Goal: Answer question/provide support: Participate in discussion

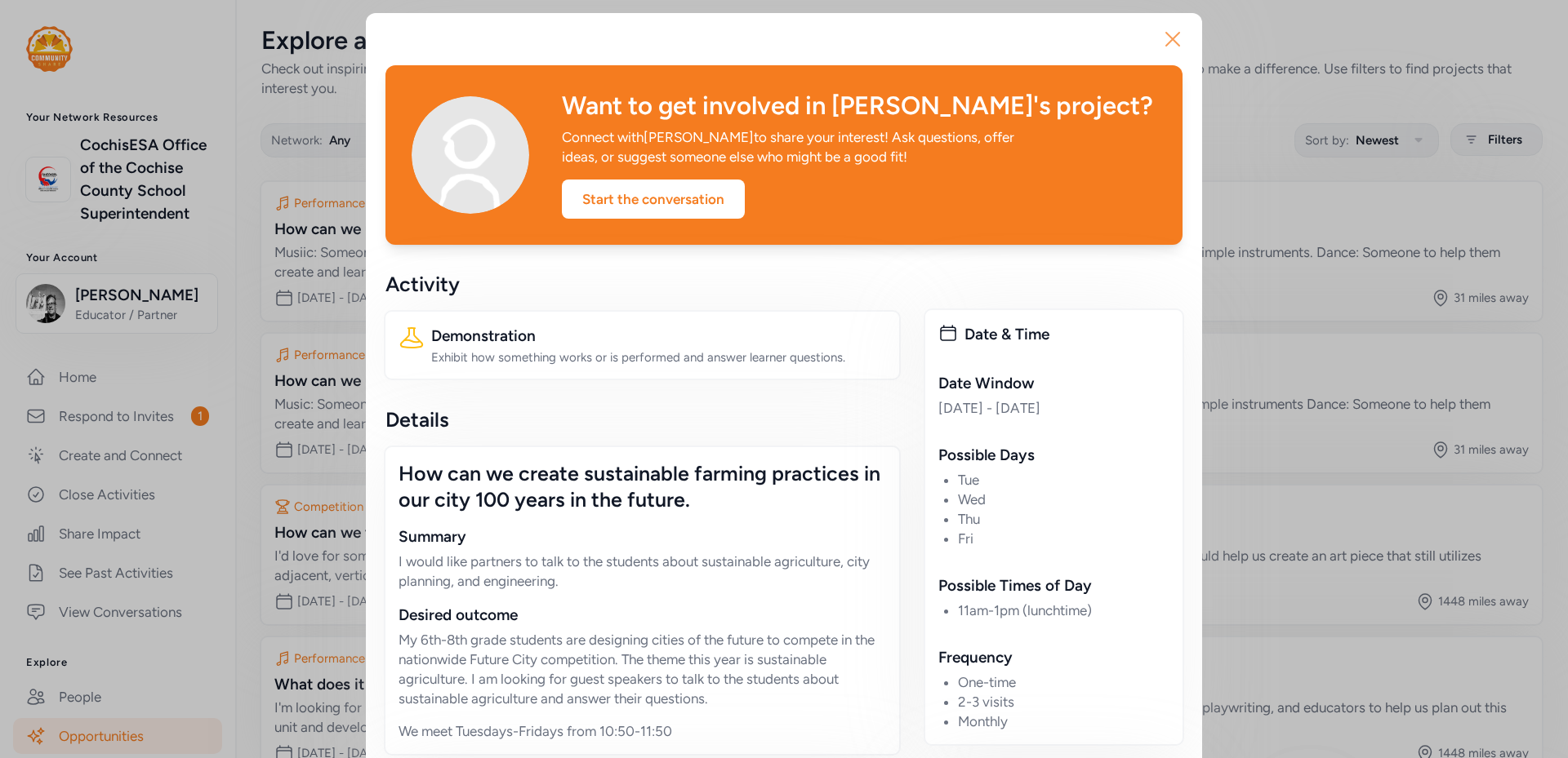
click at [1164, 34] on icon "button" at bounding box center [1173, 40] width 27 height 27
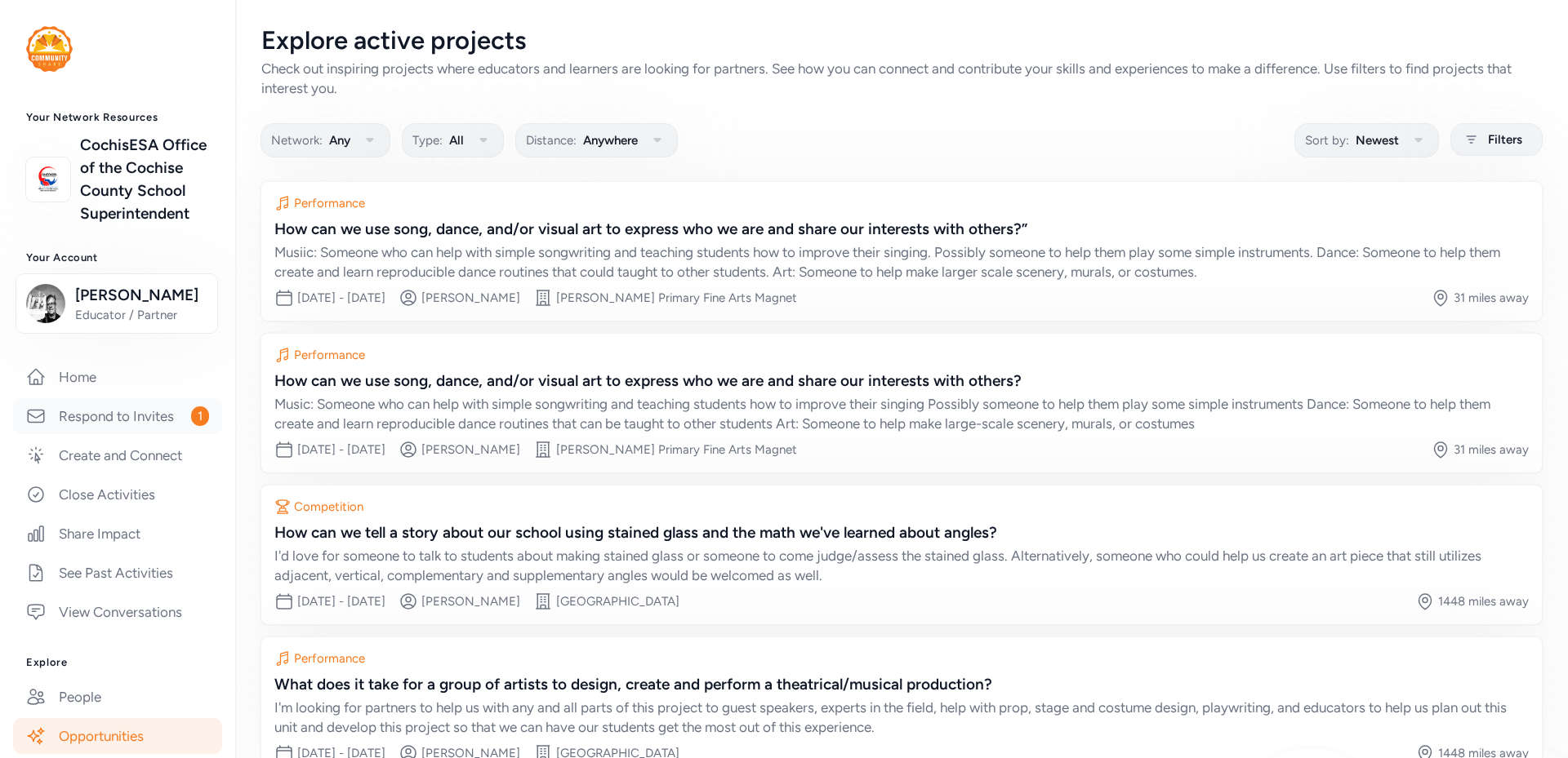
click at [98, 434] on link "Respond to Invites 1" at bounding box center [118, 416] width 209 height 36
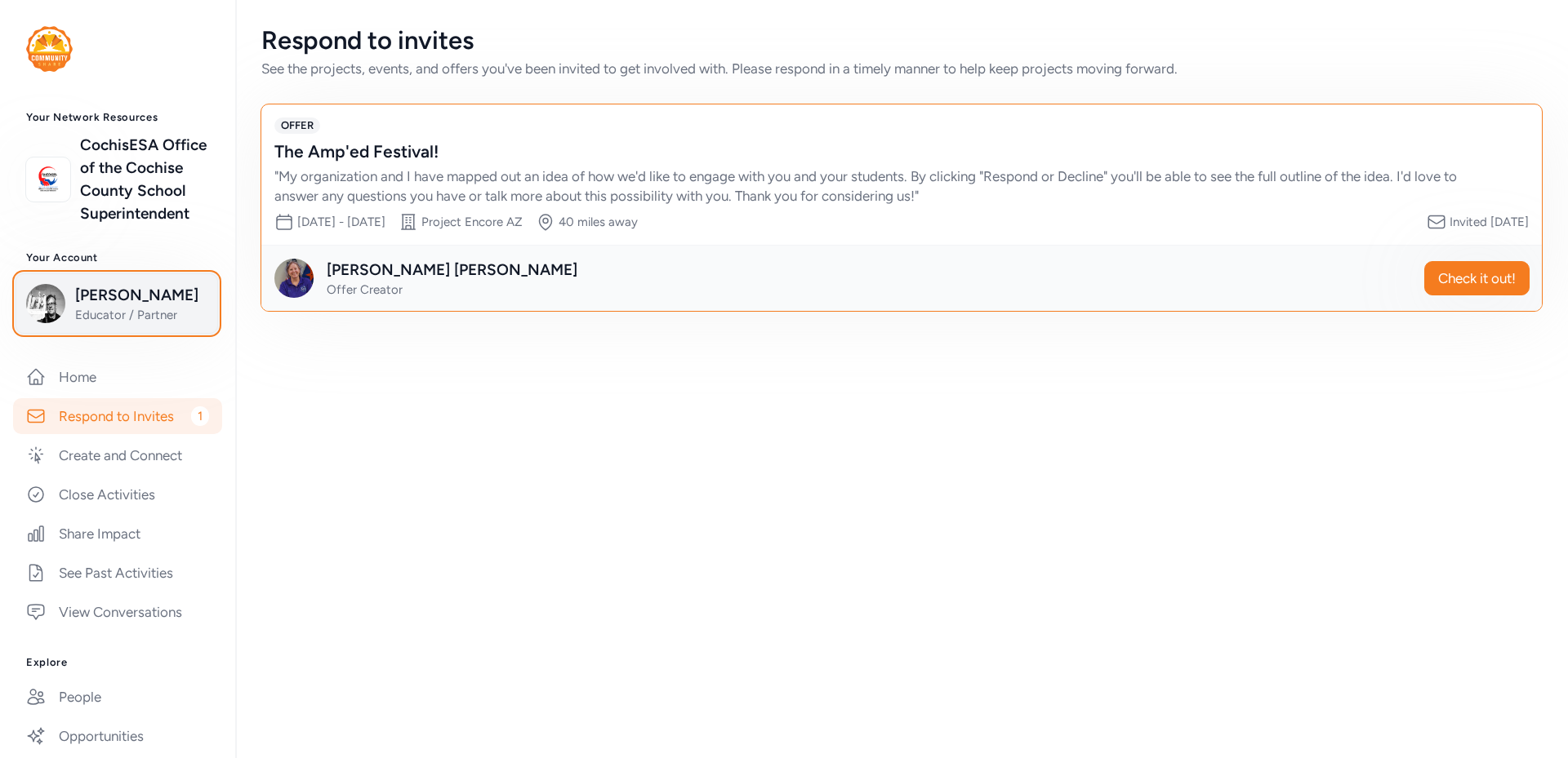
click at [116, 307] on span "[PERSON_NAME]" at bounding box center [142, 296] width 133 height 23
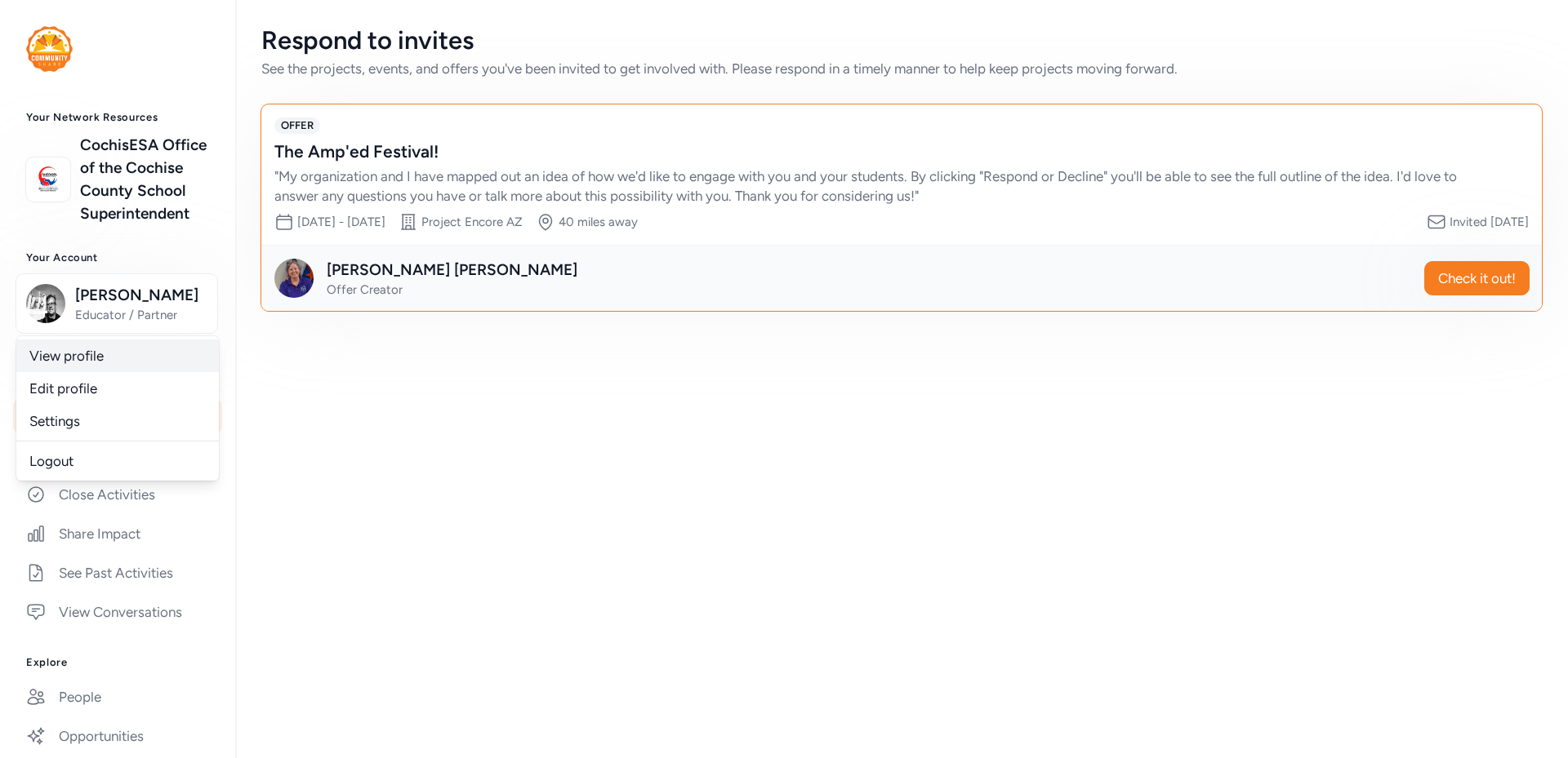
click at [78, 372] on link "View profile" at bounding box center [118, 355] width 202 height 32
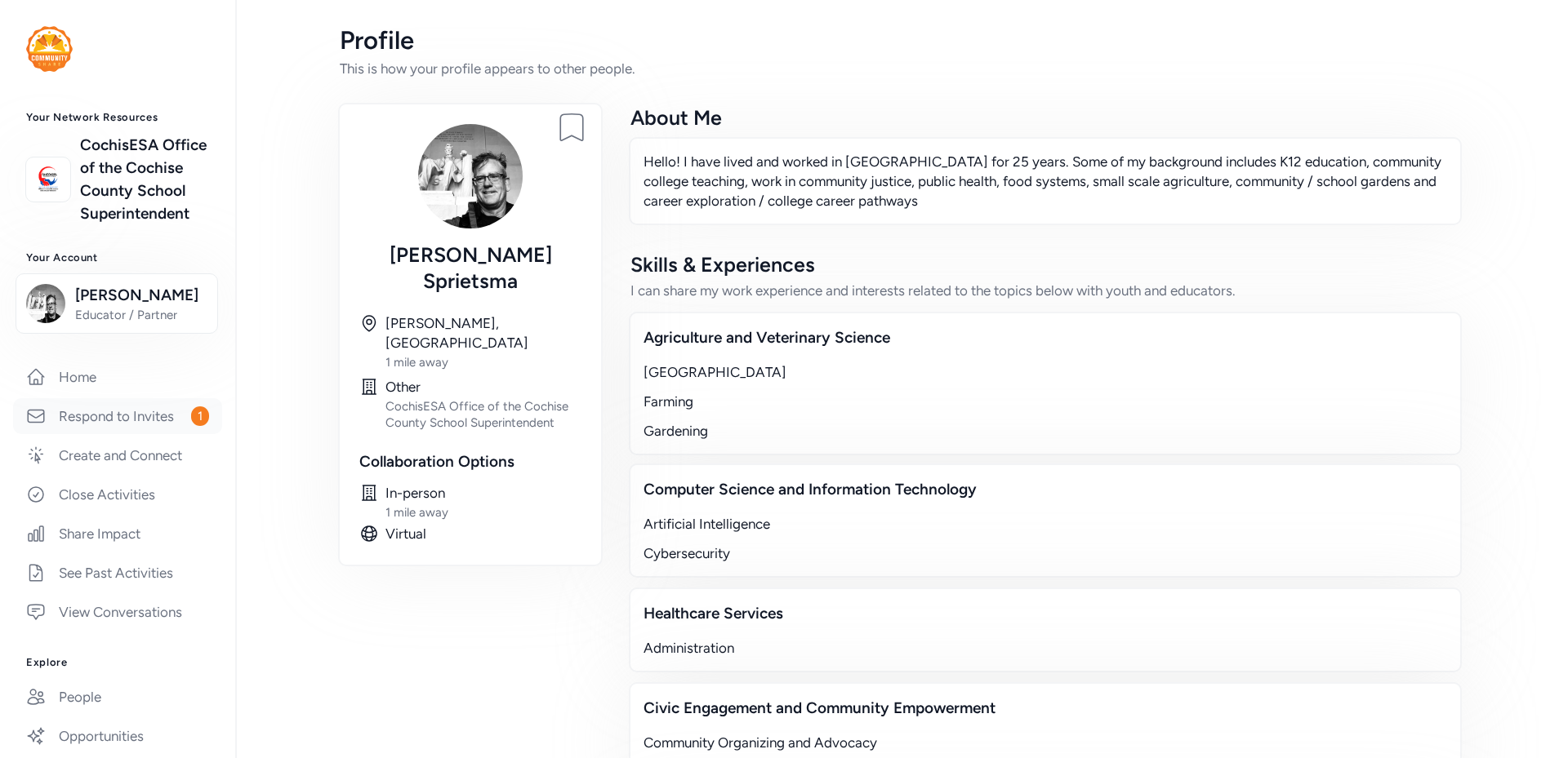
click at [131, 434] on link "Respond to Invites 1" at bounding box center [118, 416] width 209 height 36
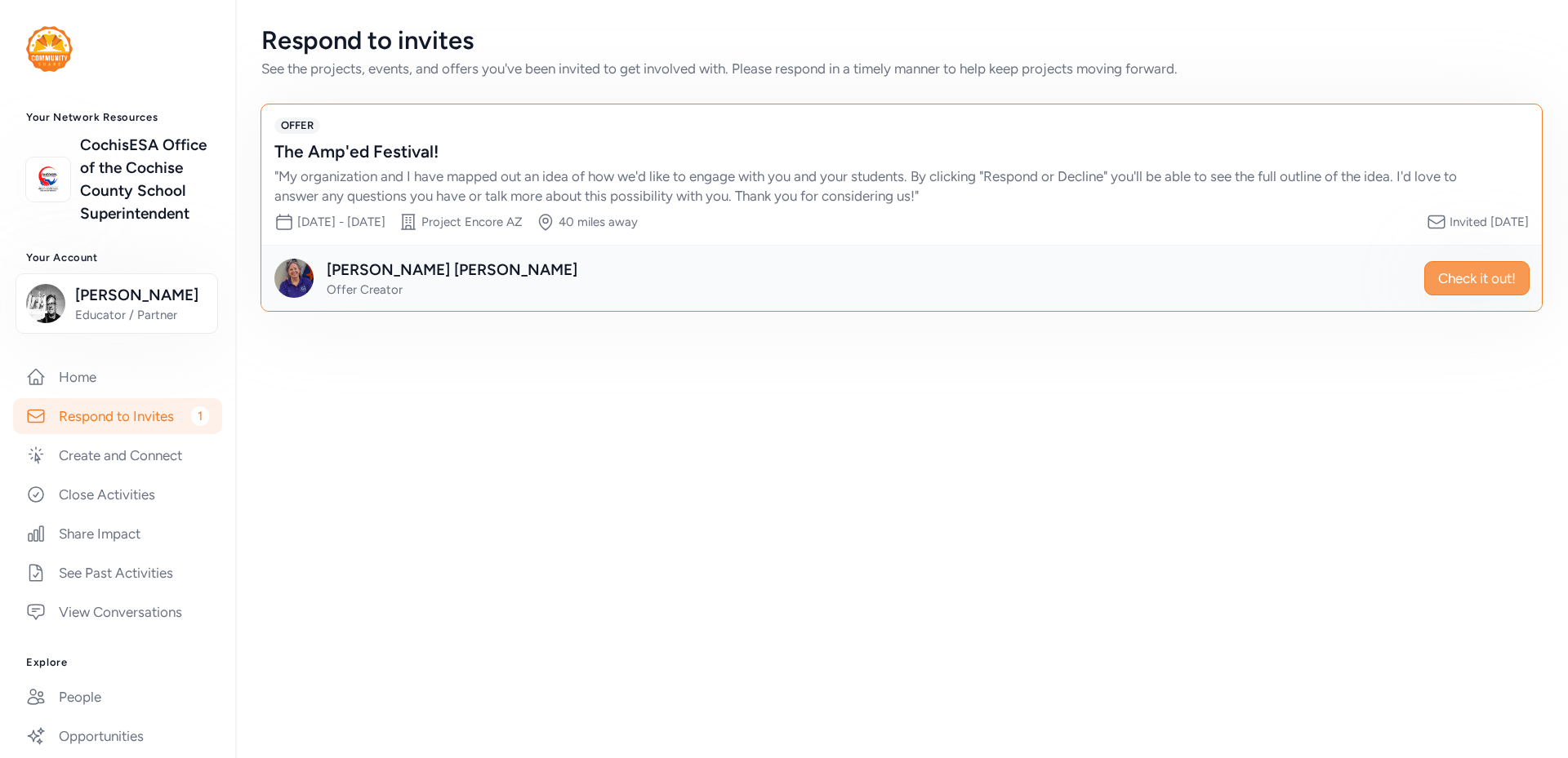
click at [1467, 273] on span "Check it out!" at bounding box center [1477, 278] width 78 height 20
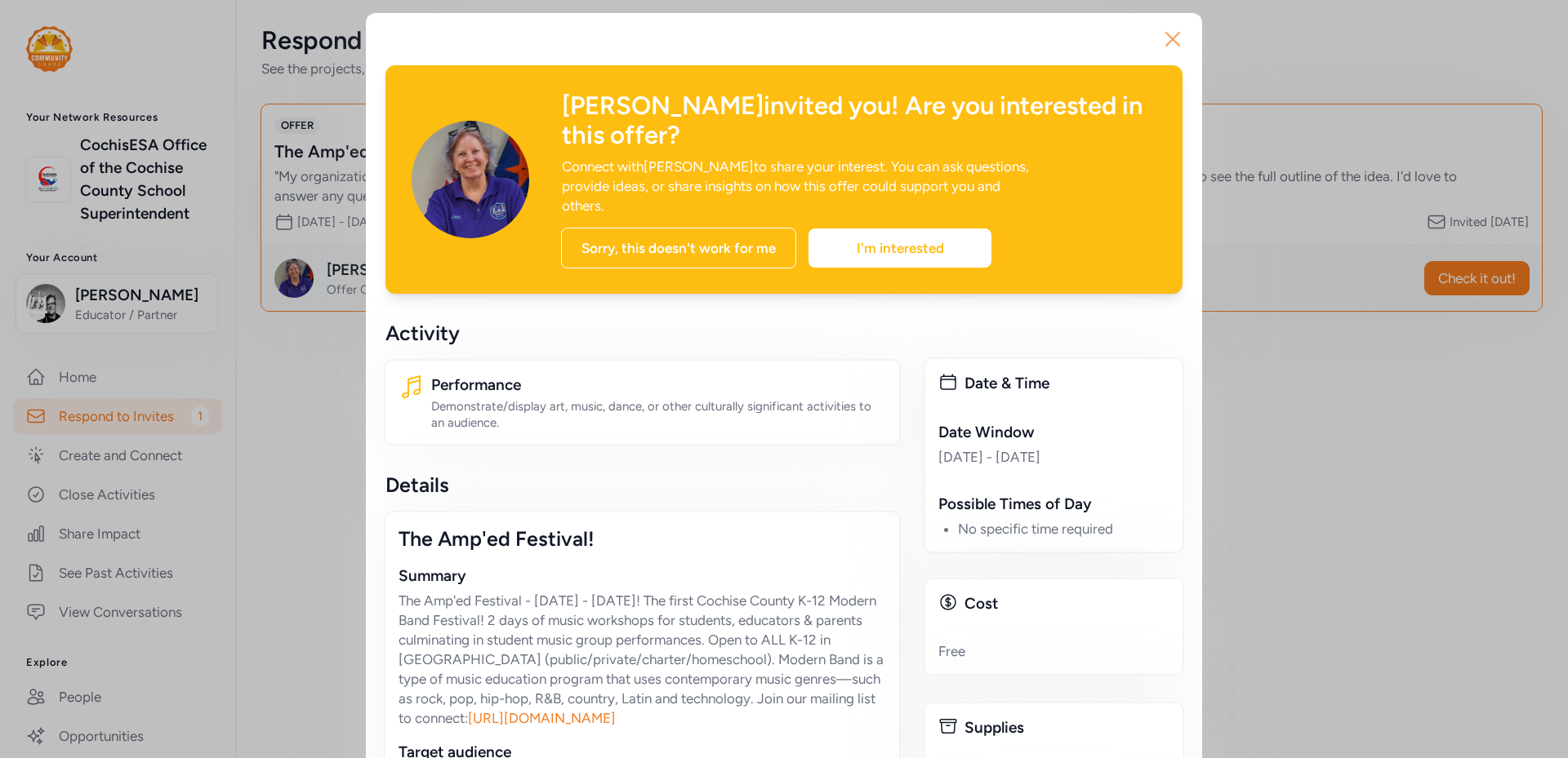
click at [1167, 32] on icon "button" at bounding box center [1173, 40] width 27 height 27
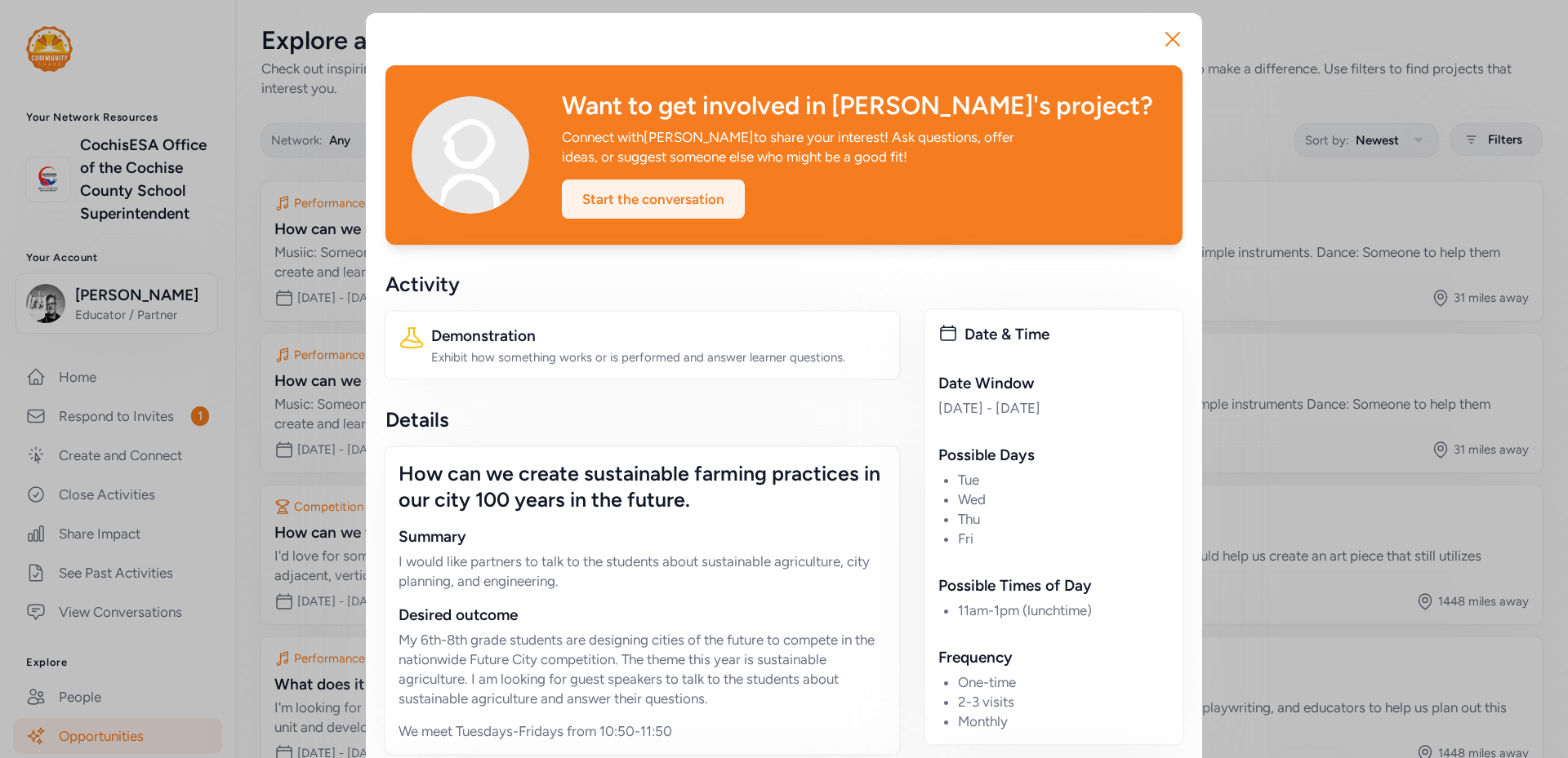
click at [650, 214] on div "Start the conversation" at bounding box center [653, 199] width 183 height 39
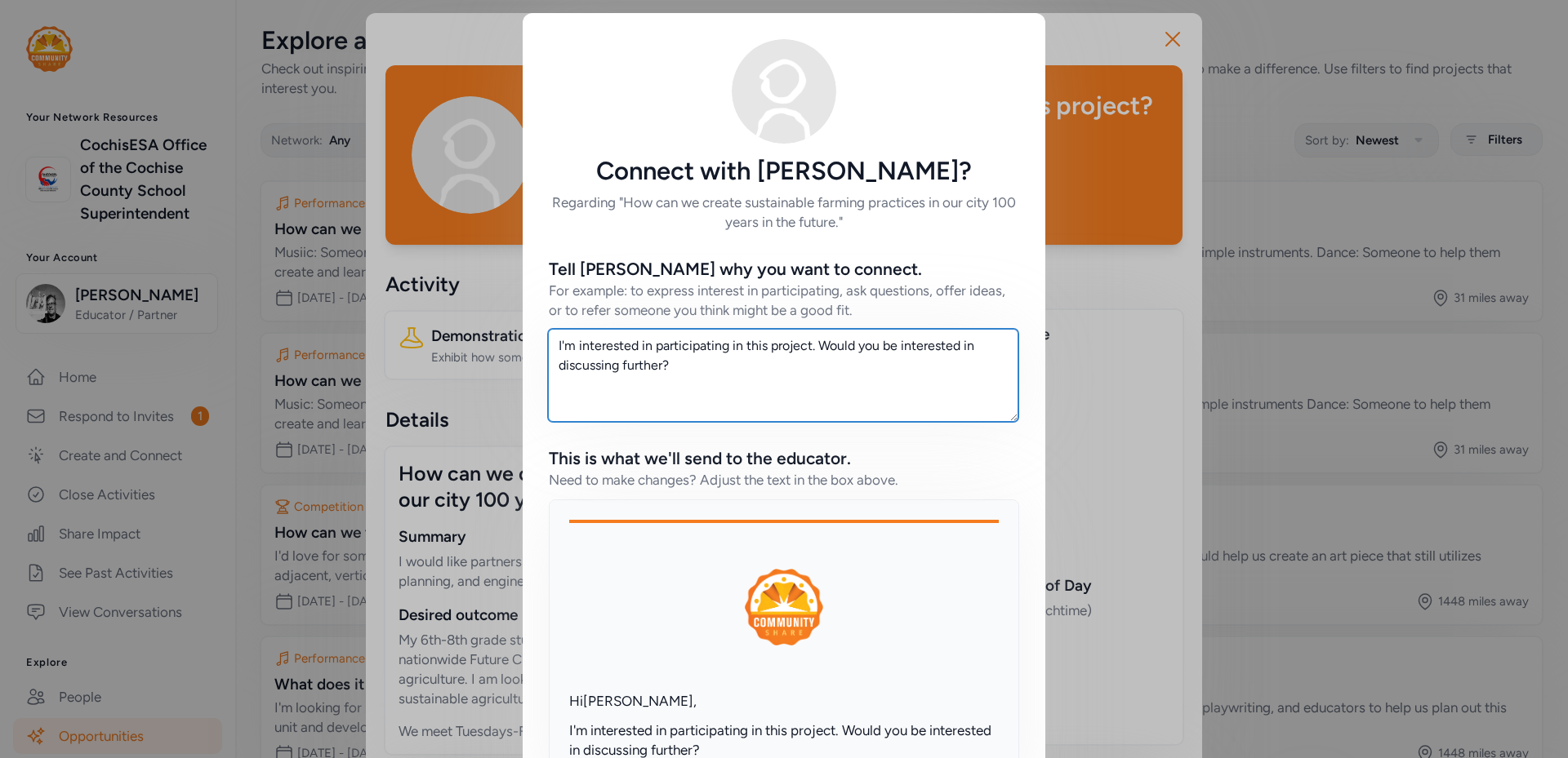
click at [714, 369] on textarea "I'm interested in participating in this project. Would you be interested in dis…" at bounding box center [783, 375] width 471 height 93
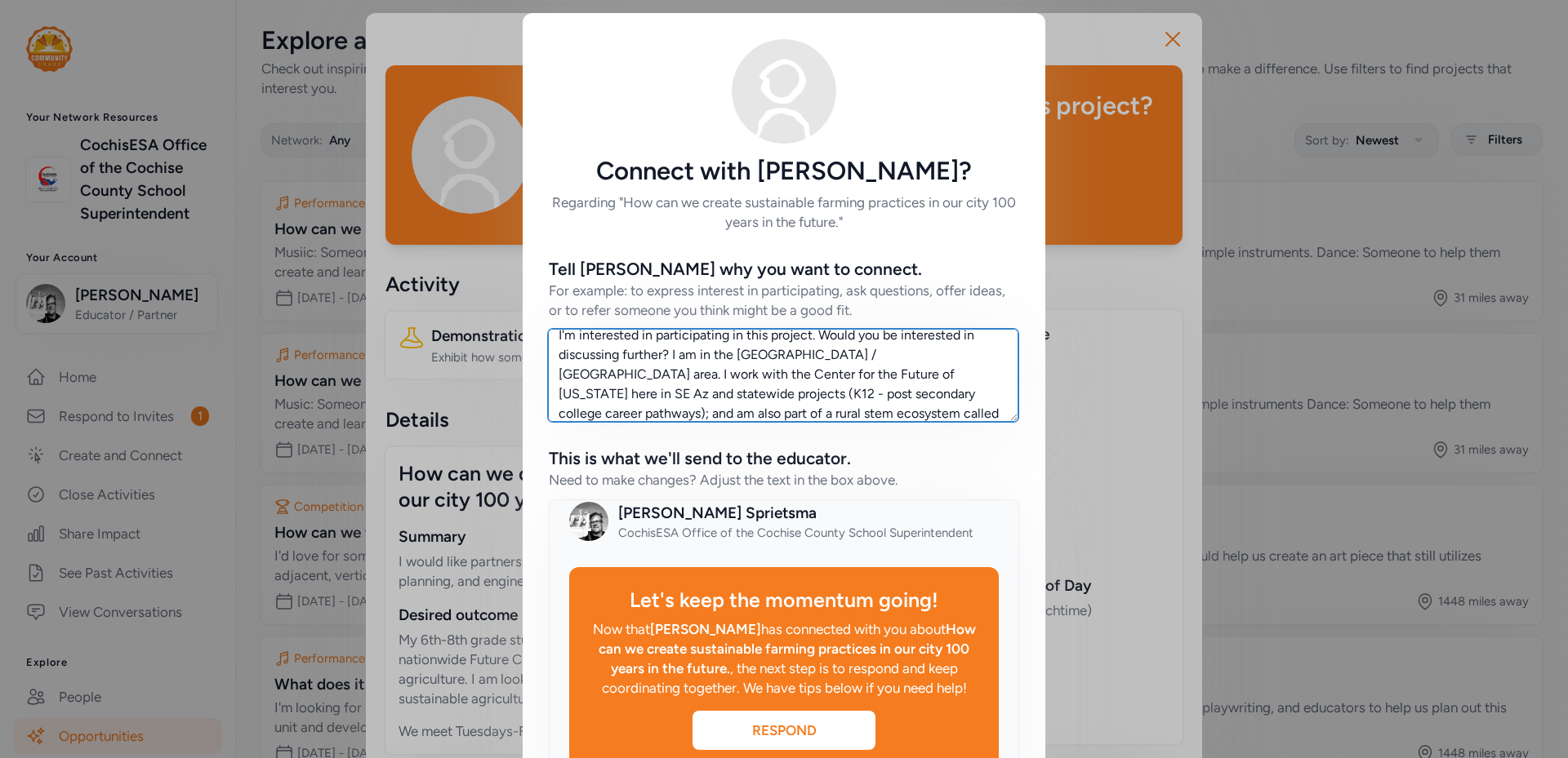
scroll to position [453, 0]
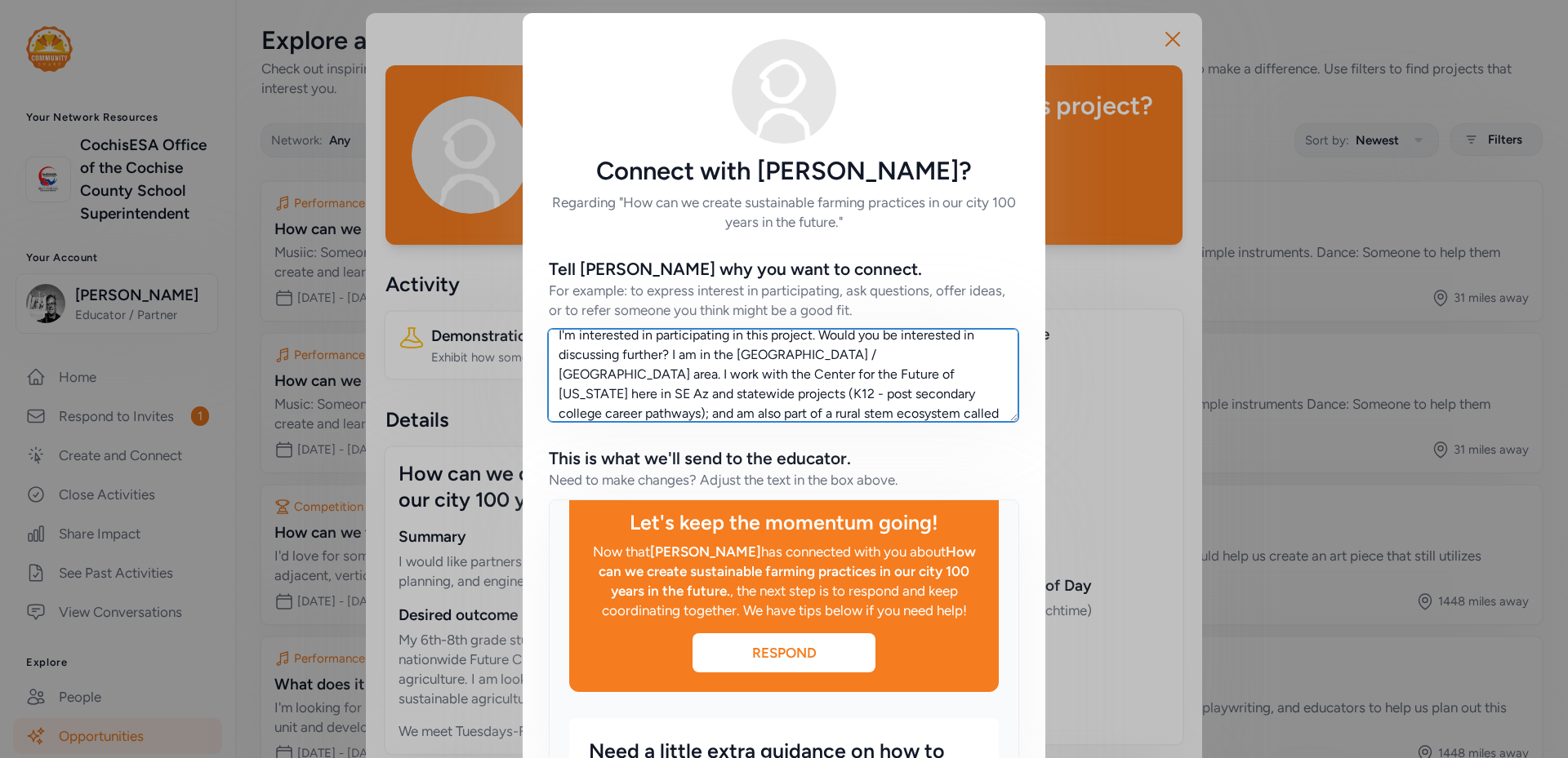
type textarea "I'm interested in participating in this project. Would you be interested in dis…"
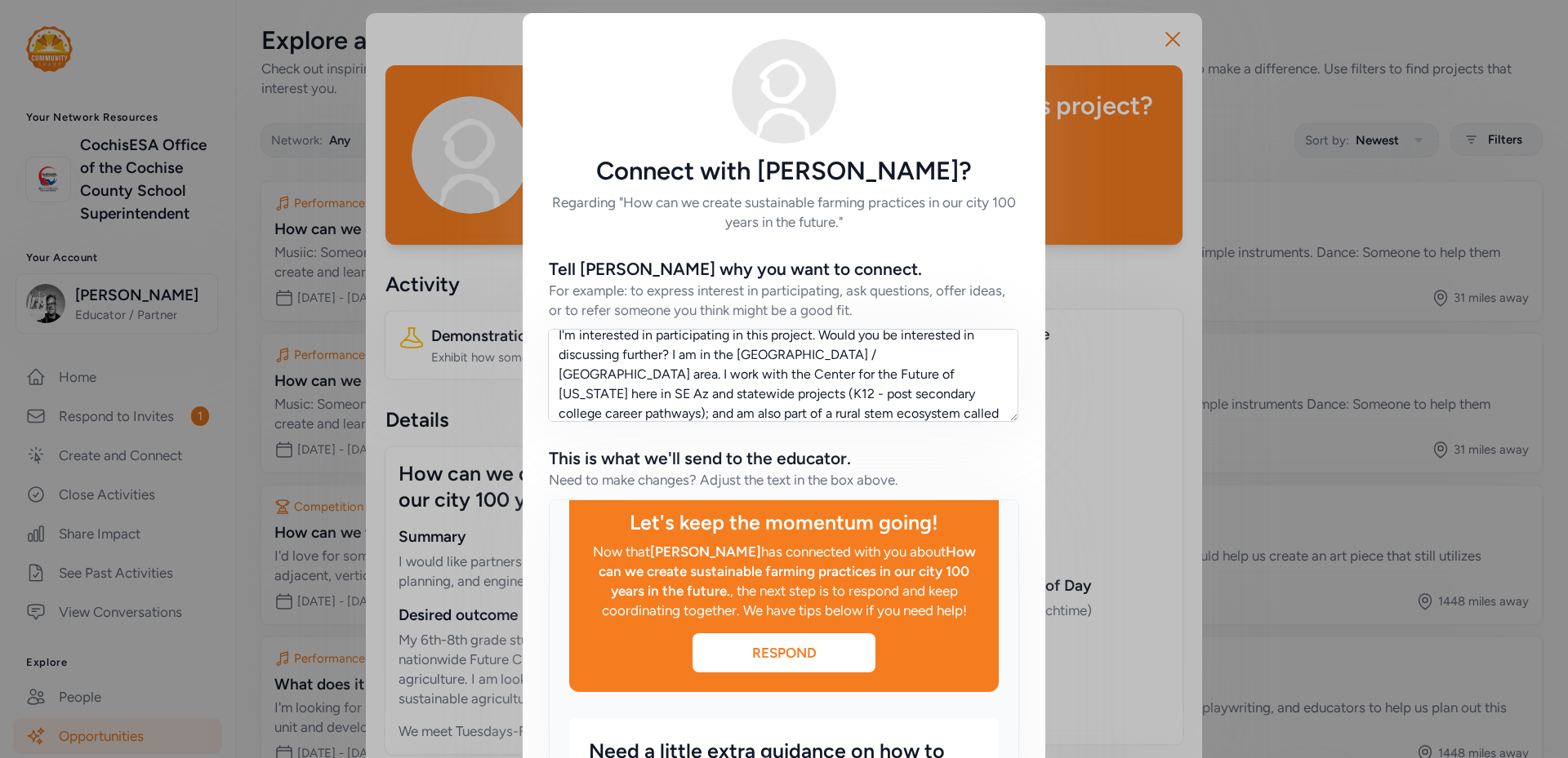
drag, startPoint x: 1005, startPoint y: 616, endPoint x: 965, endPoint y: 228, distance: 390.1
click at [965, 228] on h6 "Regarding "How can we create sustainable farming practices in our city 100 year…" at bounding box center [784, 212] width 471 height 39
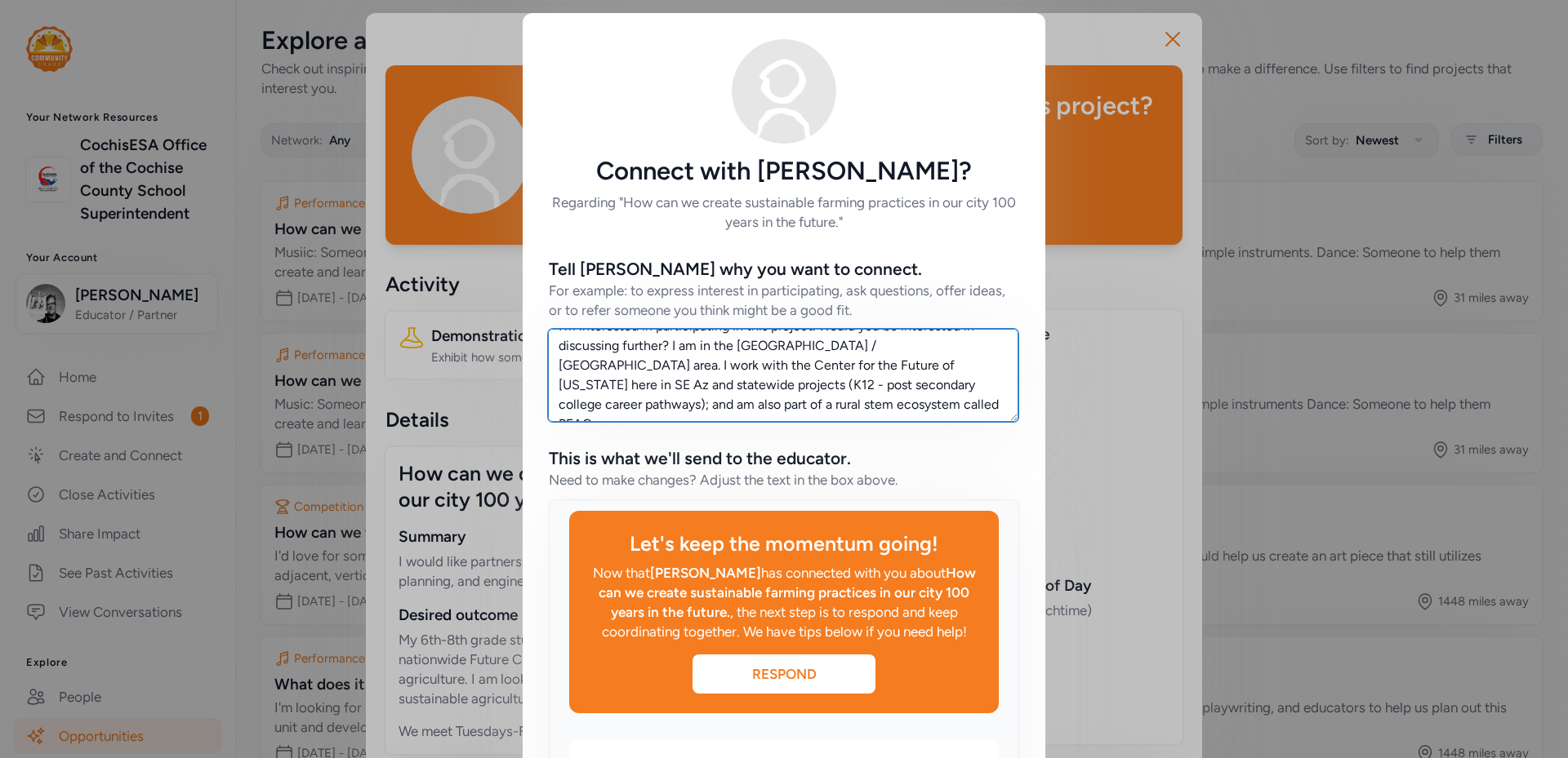
scroll to position [478, 0]
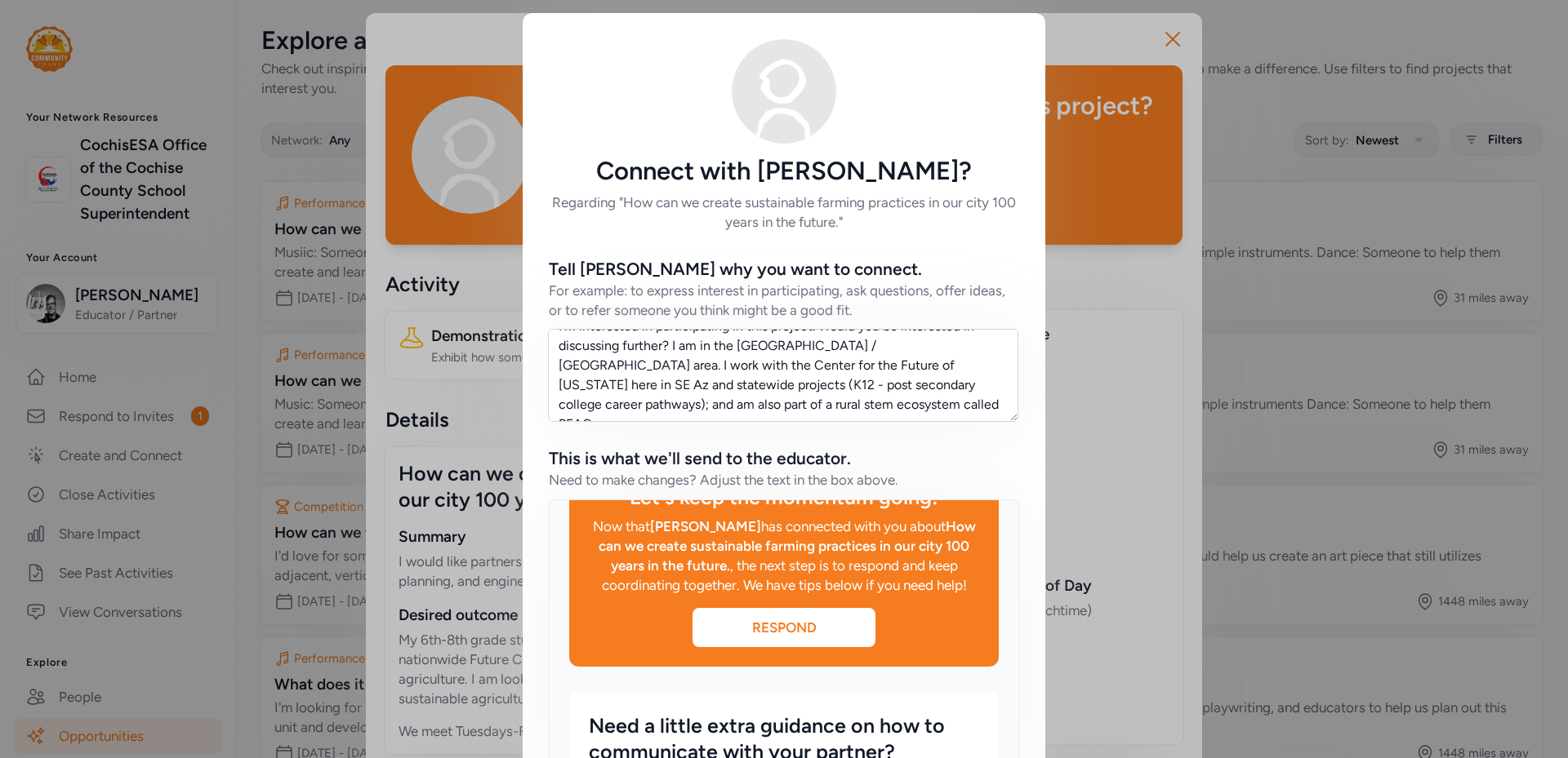
click at [784, 630] on div "Respond" at bounding box center [783, 628] width 183 height 20
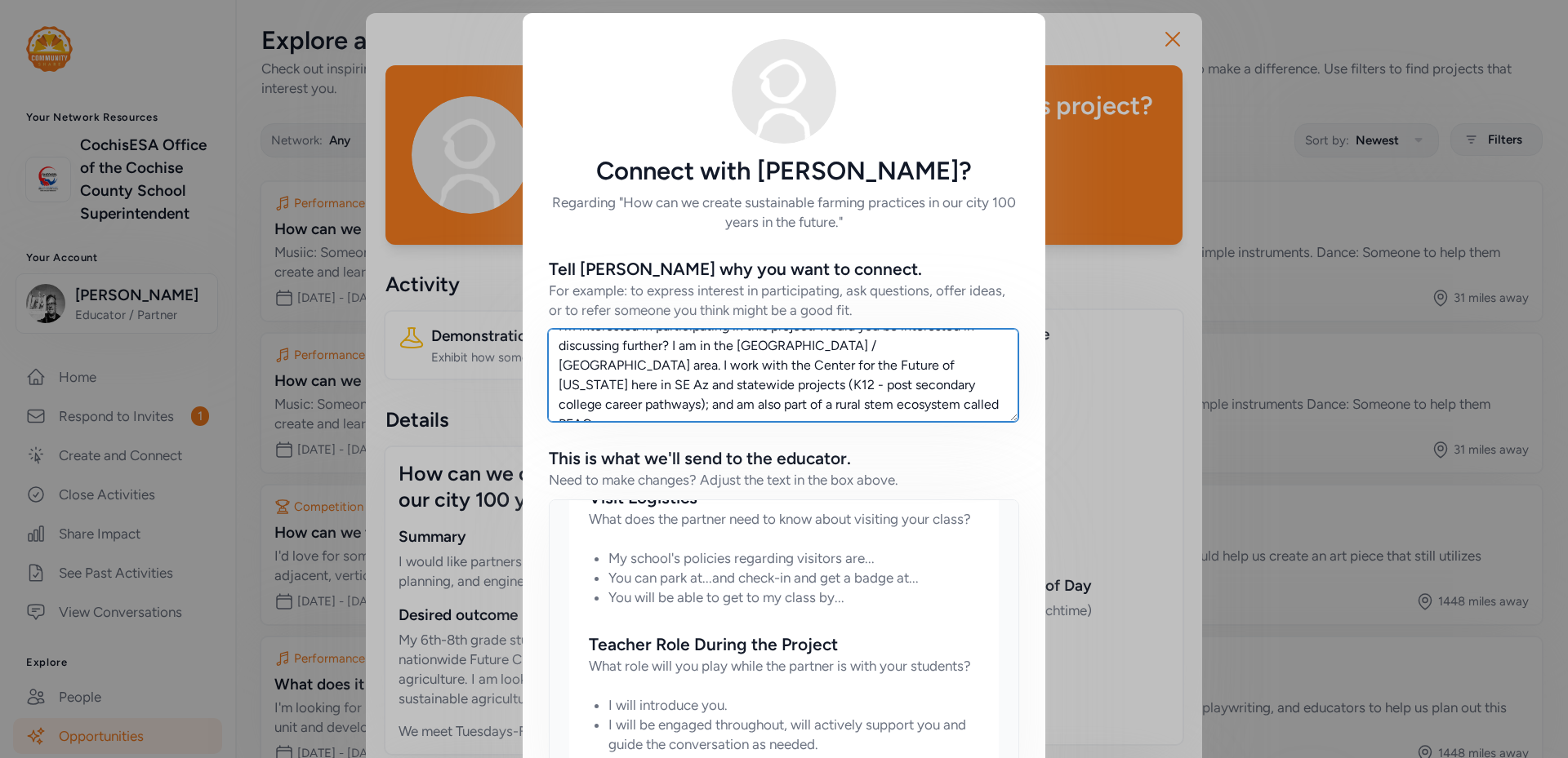
scroll to position [1466, 0]
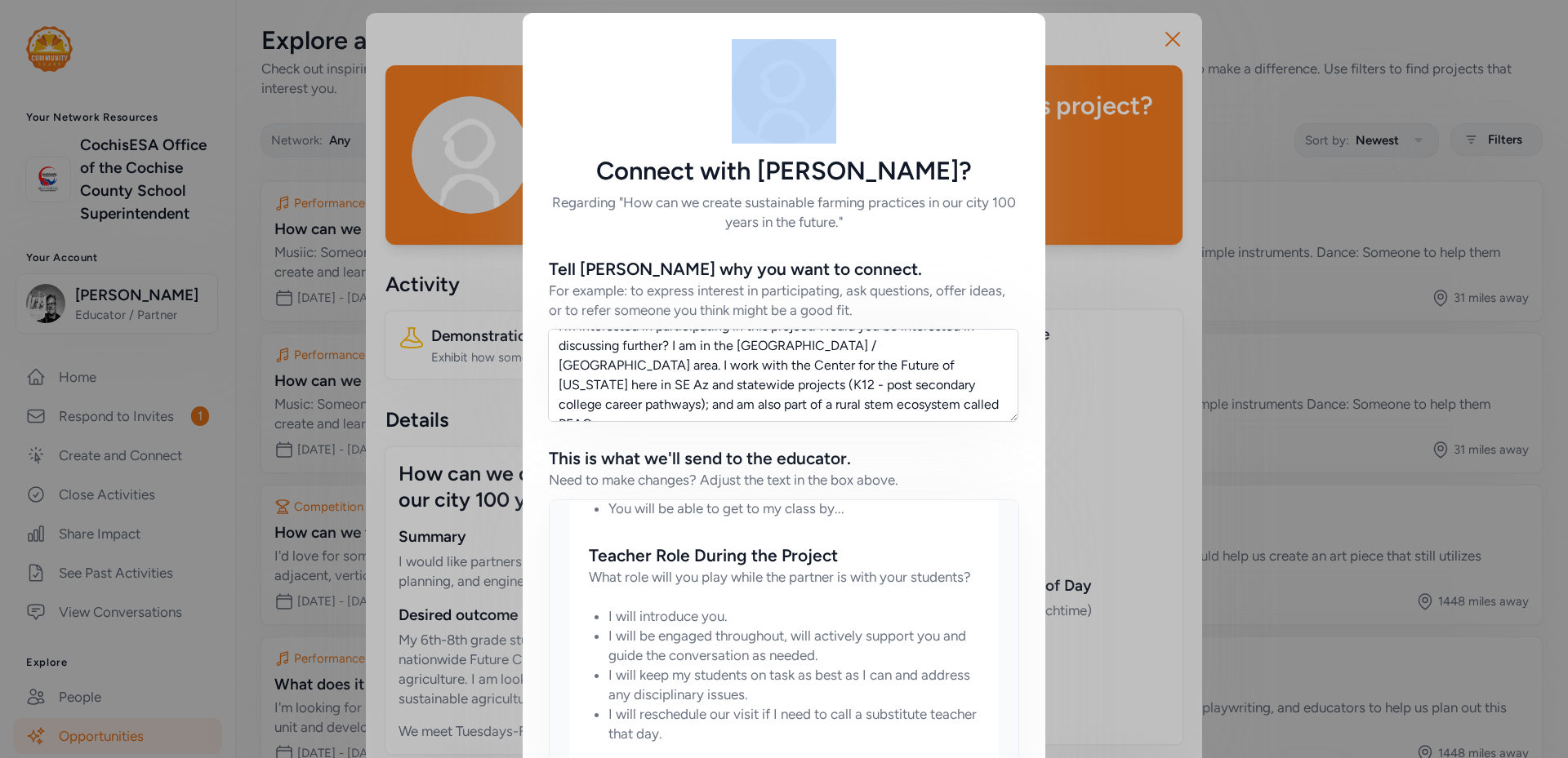
drag, startPoint x: 632, startPoint y: 65, endPoint x: 607, endPoint y: -36, distance: 104.0
click at [607, 0] on html "Your Network Resources CochisESA Office of the Cochise County School Superinten…" at bounding box center [784, 379] width 1568 height 758
click at [944, 466] on div "This is what we'll send to the educator." at bounding box center [784, 459] width 471 height 23
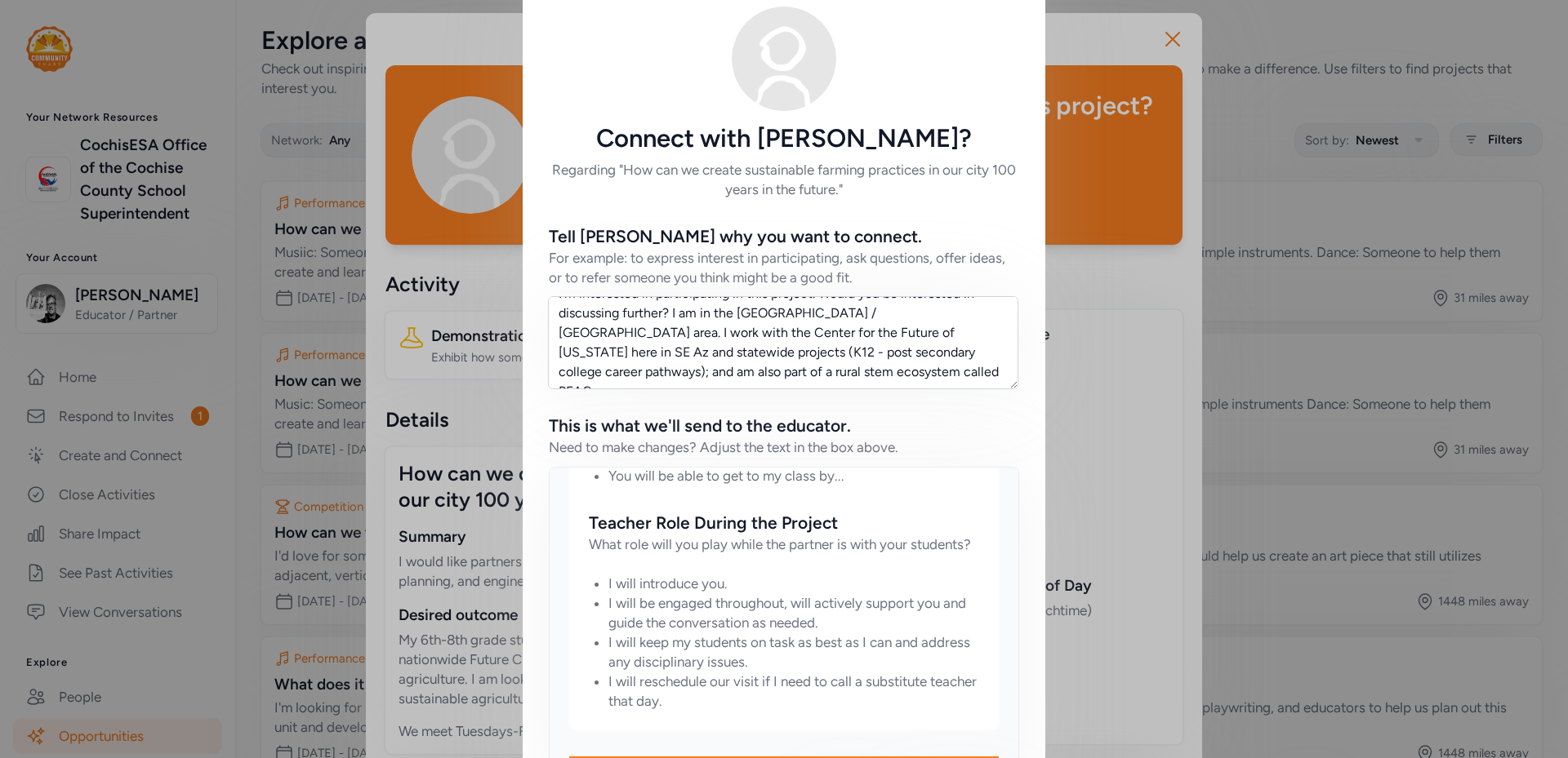
scroll to position [152, 0]
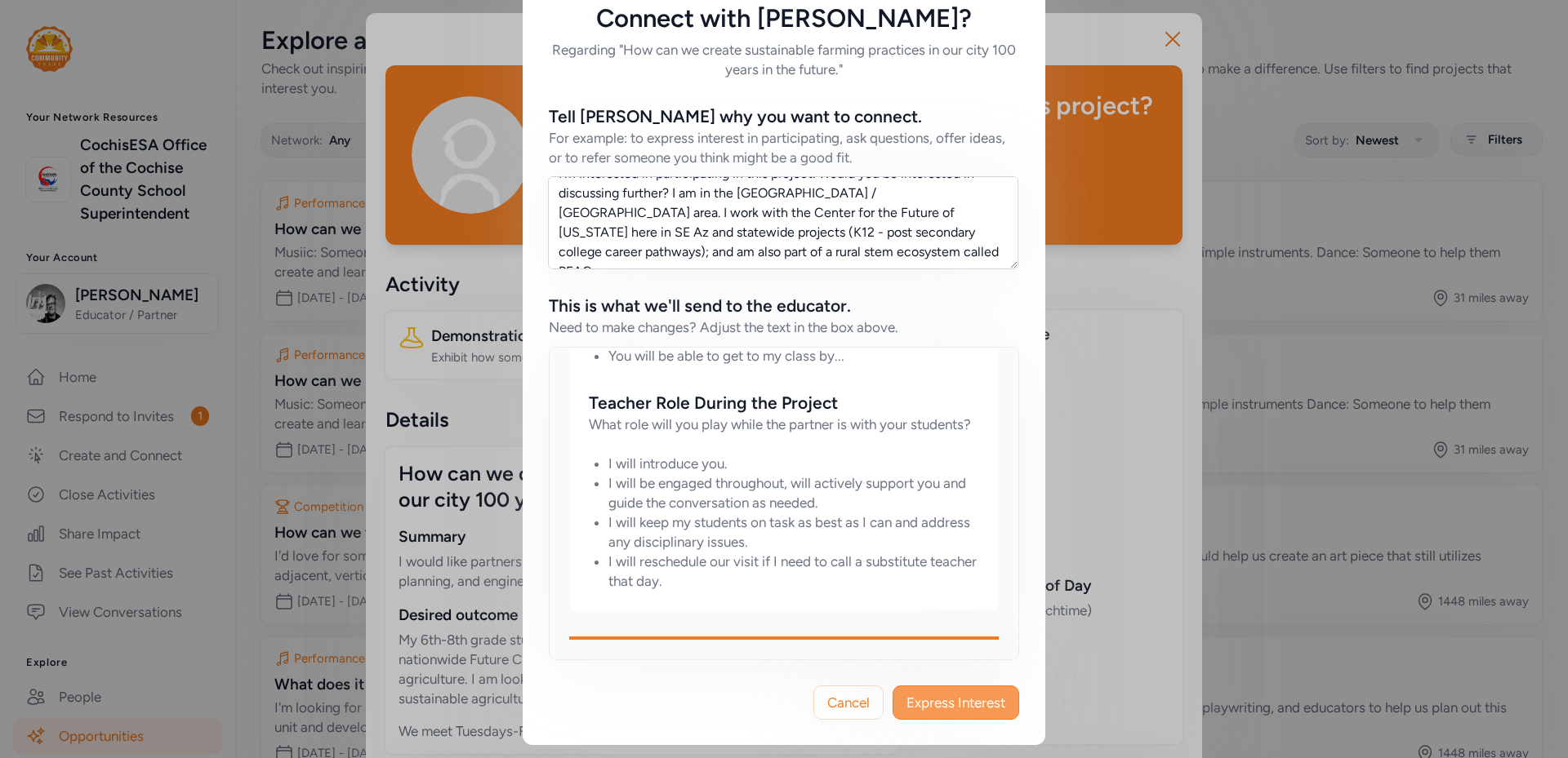
click at [912, 708] on span "Express Interest" at bounding box center [956, 702] width 99 height 20
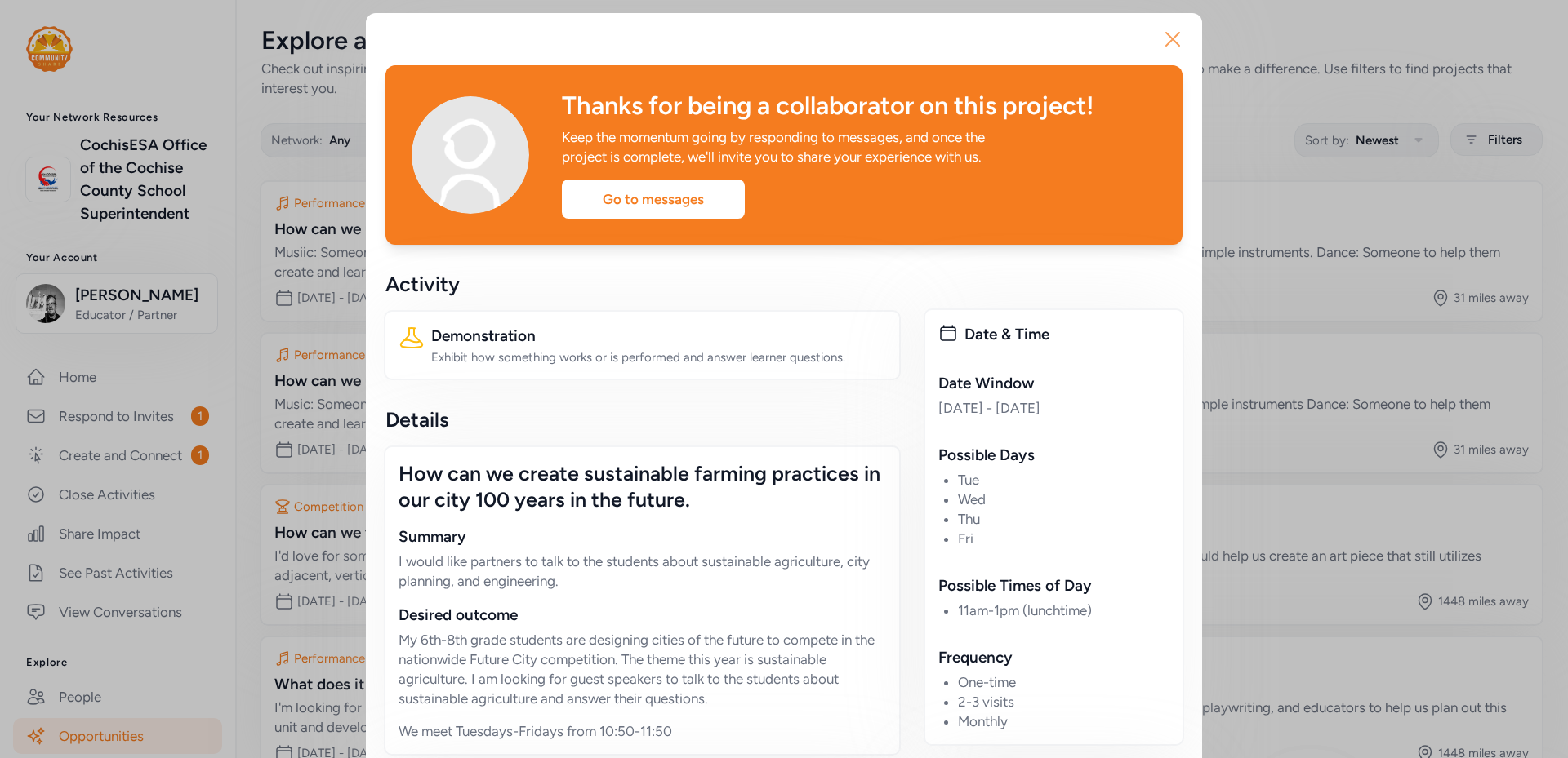
click at [1162, 37] on icon "button" at bounding box center [1173, 40] width 27 height 27
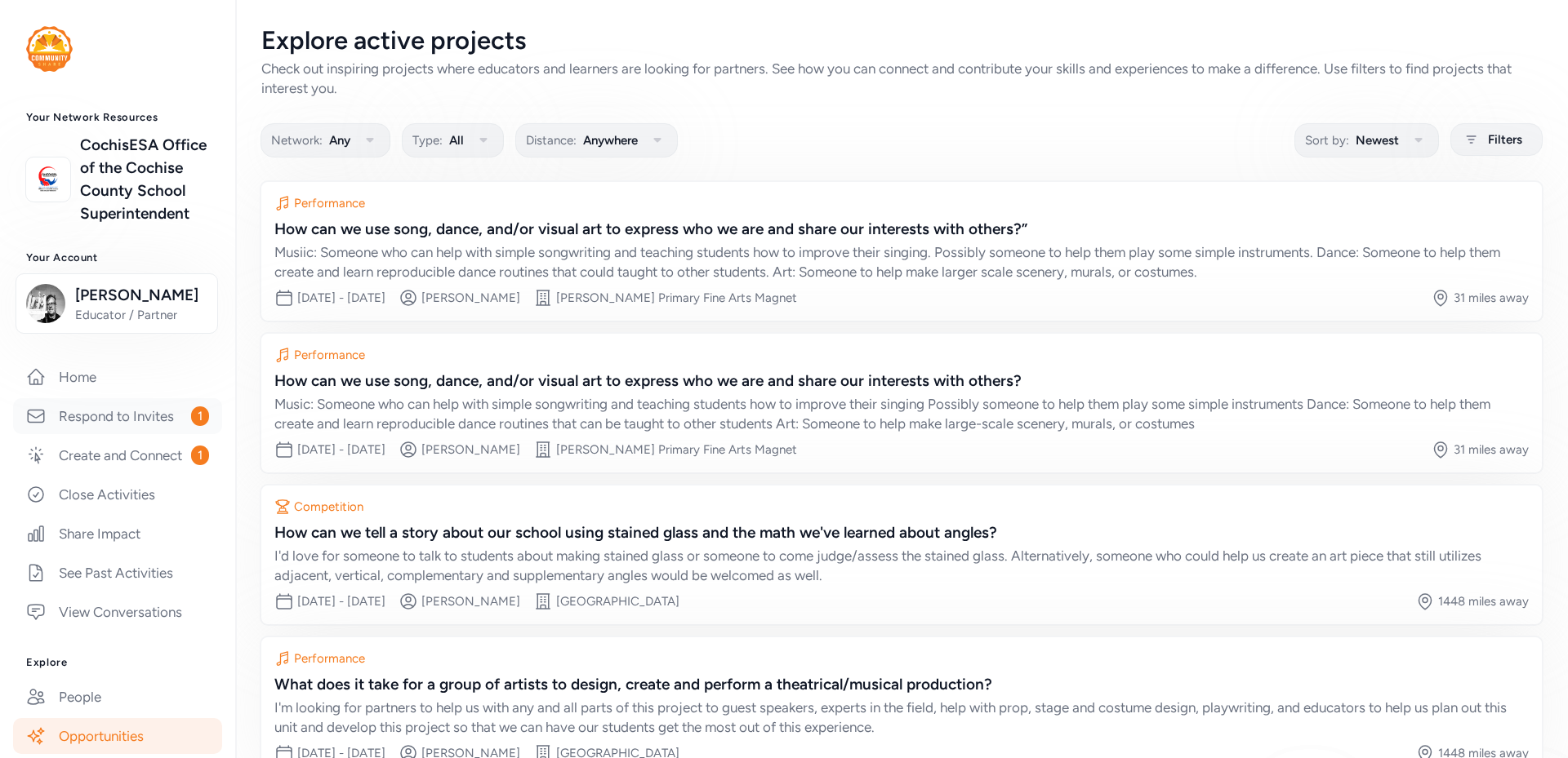
click at [118, 434] on link "Respond to Invites 1" at bounding box center [118, 416] width 209 height 36
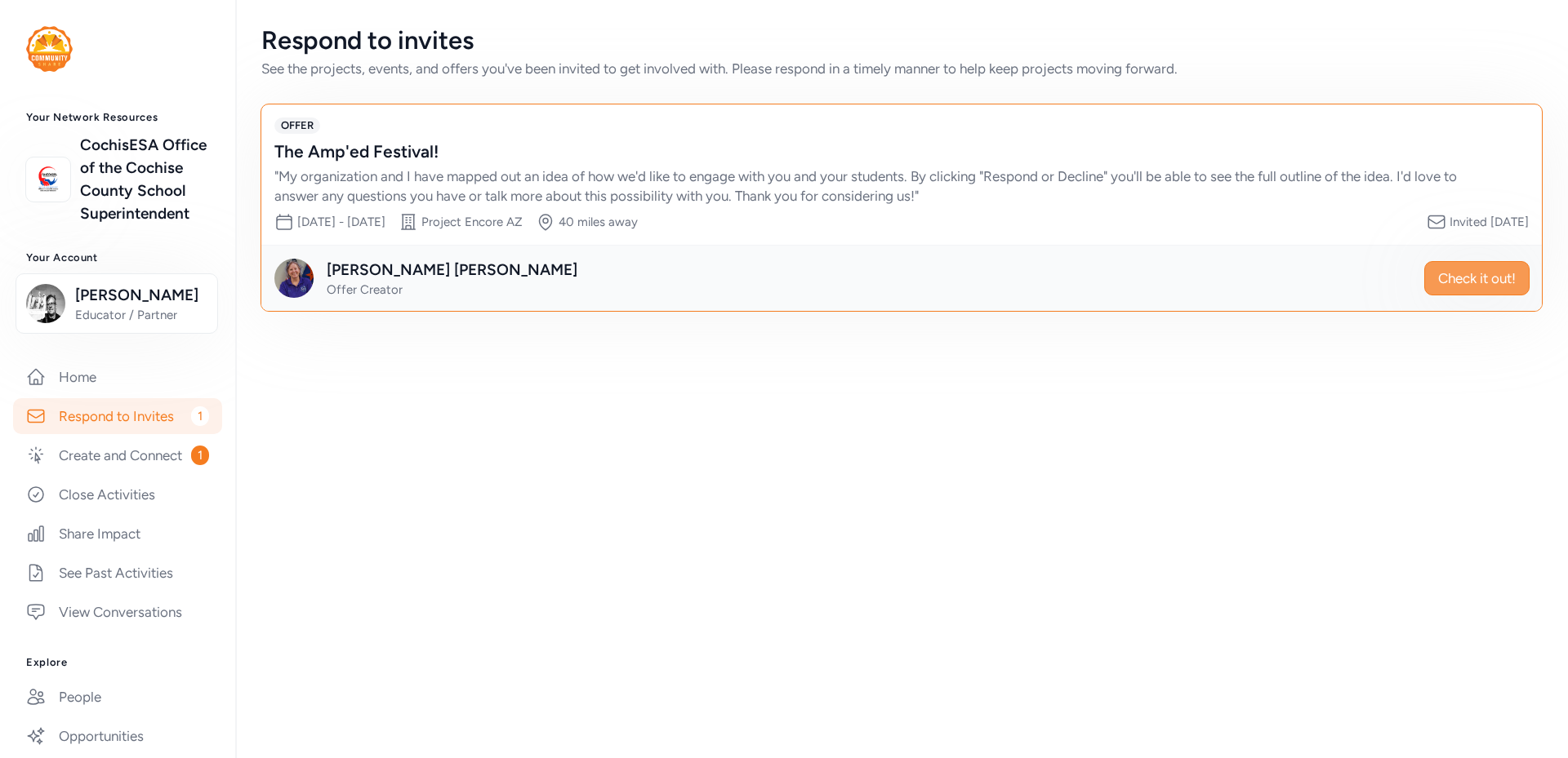
click at [1459, 275] on span "Check it out!" at bounding box center [1477, 278] width 78 height 20
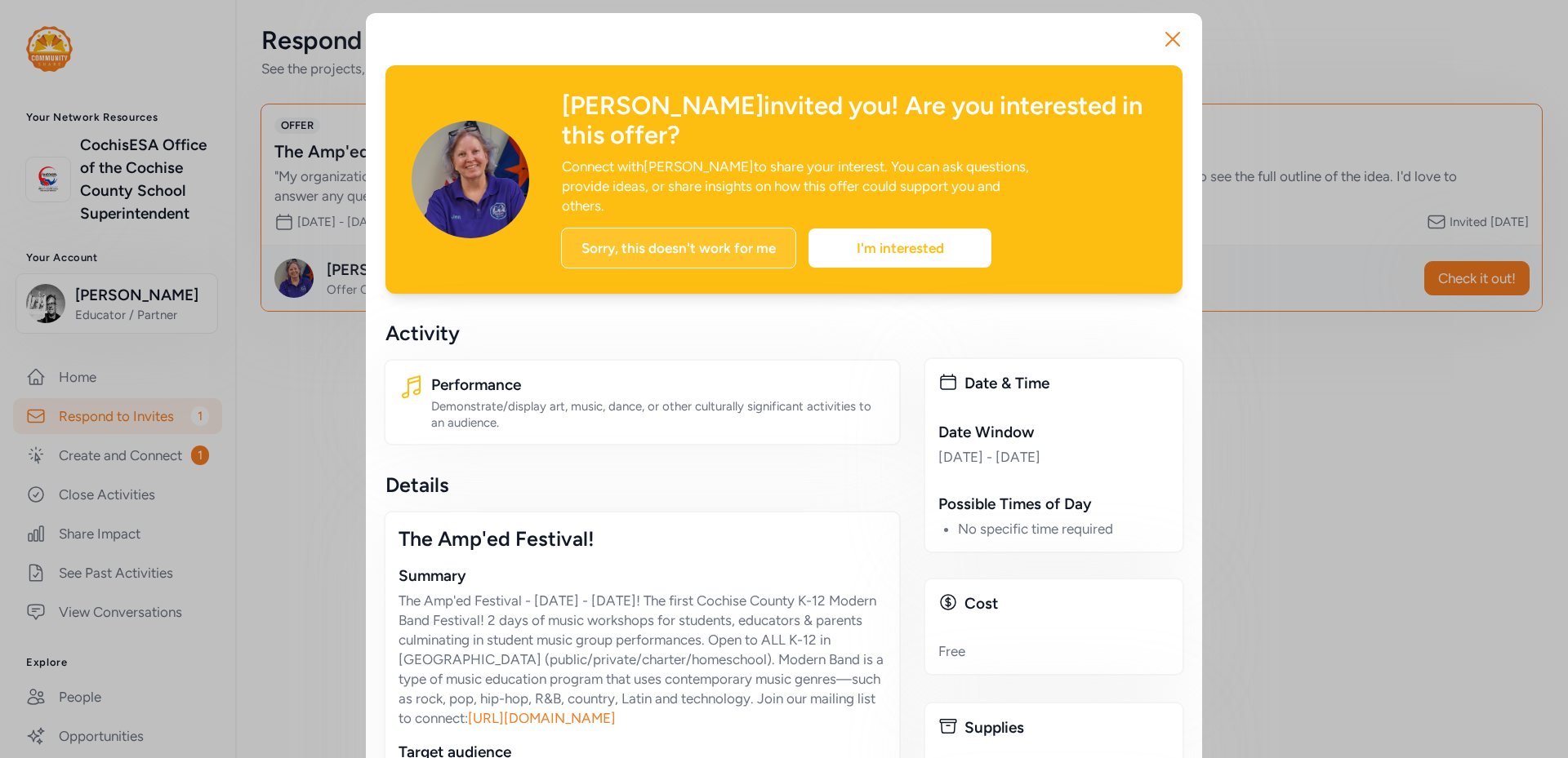
click at [679, 228] on div "Sorry, this doesn't work for me" at bounding box center [679, 248] width 235 height 41
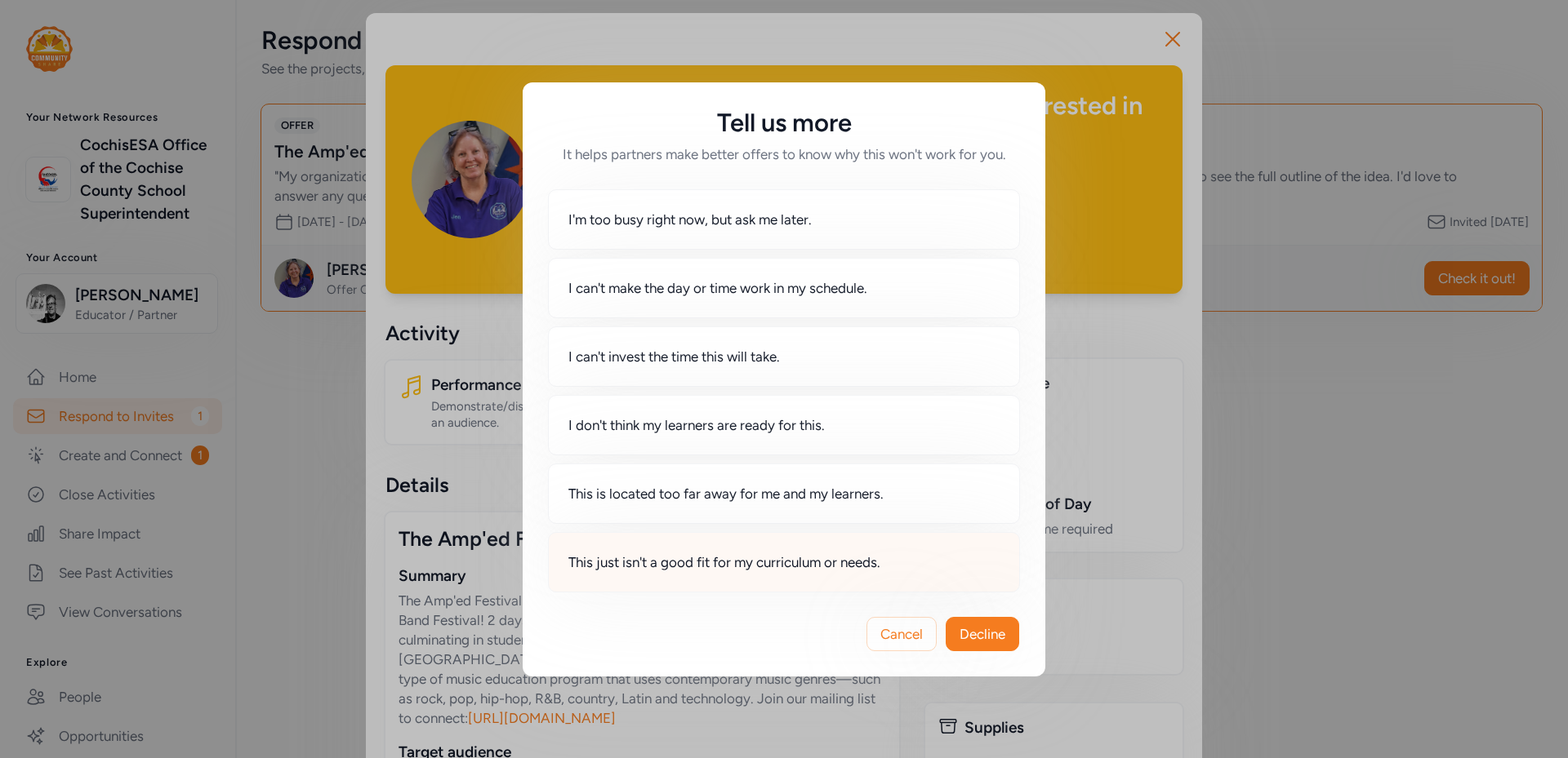
click at [780, 562] on span "This just isn't a good fit for my curriculum or needs." at bounding box center [724, 562] width 312 height 20
click at [976, 636] on span "Decline" at bounding box center [982, 635] width 46 height 20
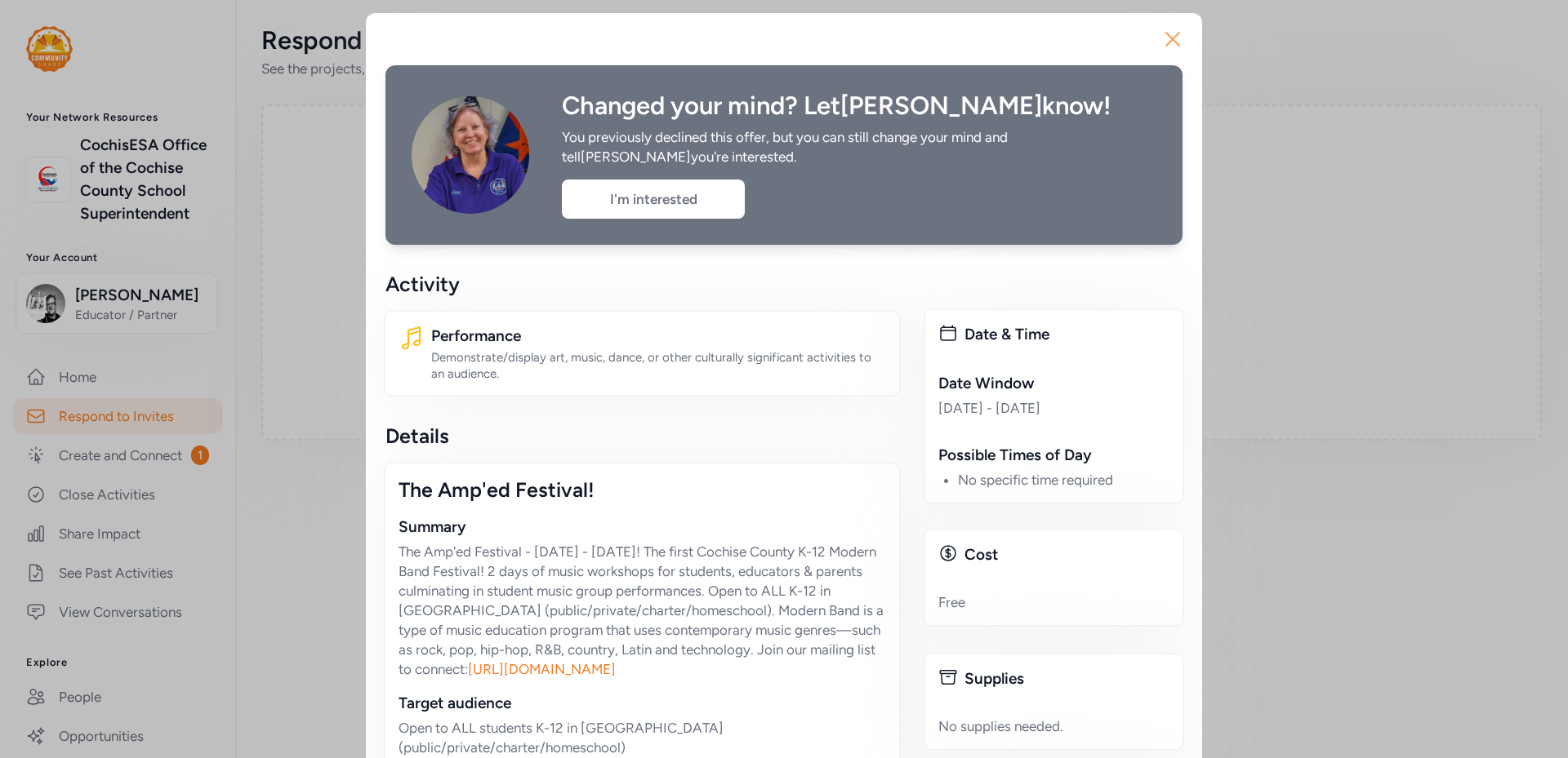
click at [1165, 33] on icon "button" at bounding box center [1173, 40] width 27 height 27
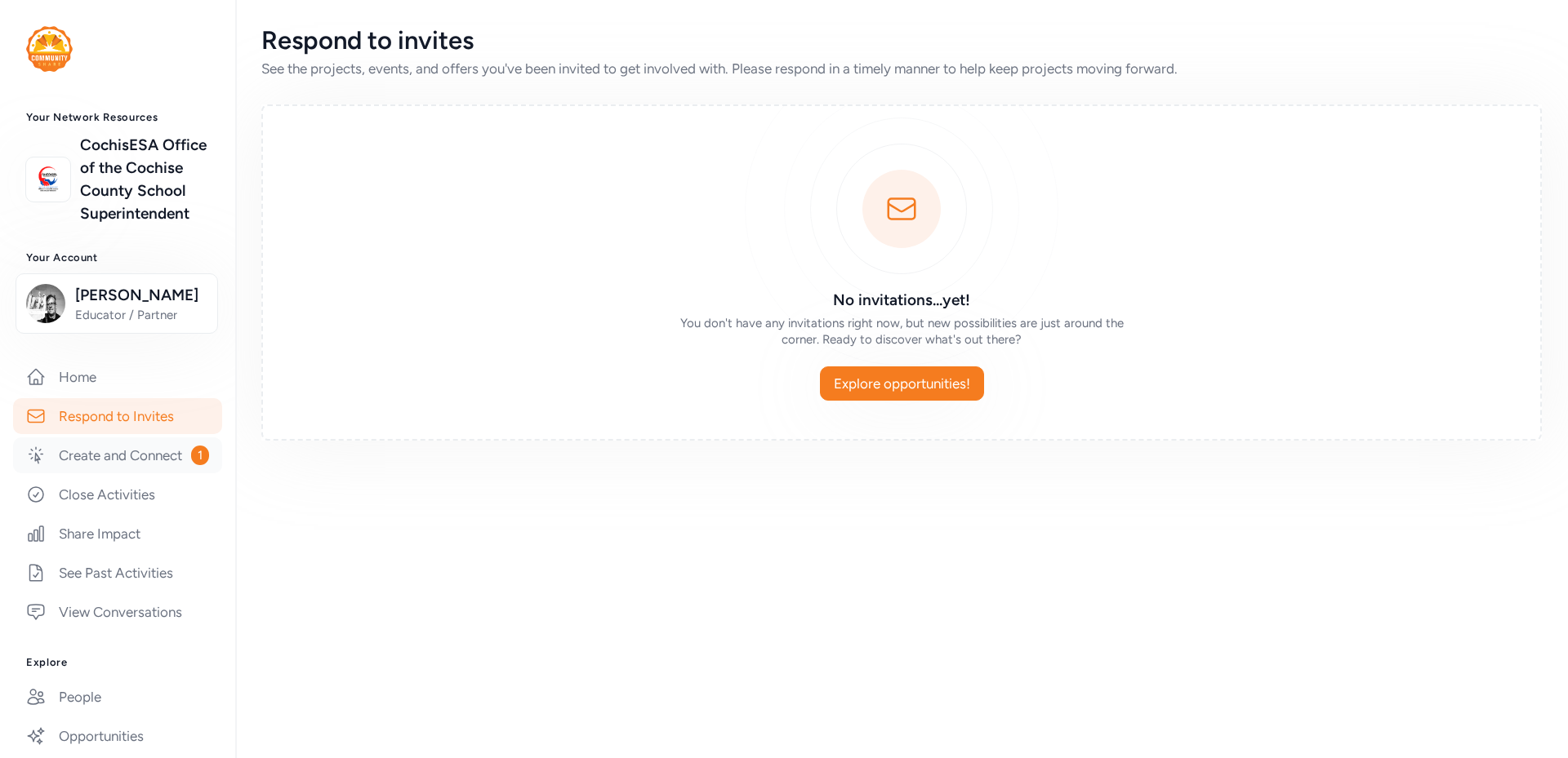
click at [90, 473] on link "Create and Connect 1" at bounding box center [118, 455] width 209 height 36
